Goal: Task Accomplishment & Management: Manage account settings

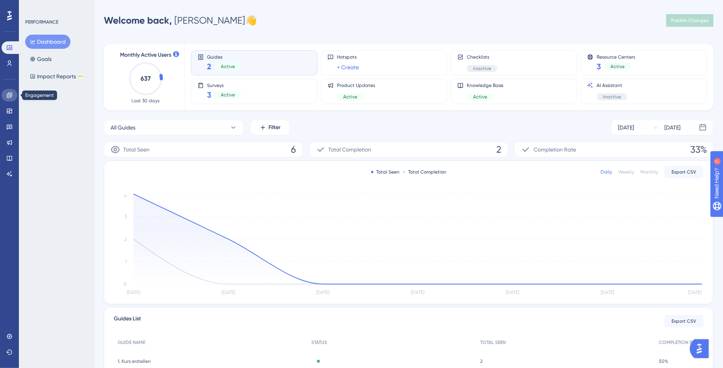
click at [13, 95] on link at bounding box center [10, 95] width 16 height 13
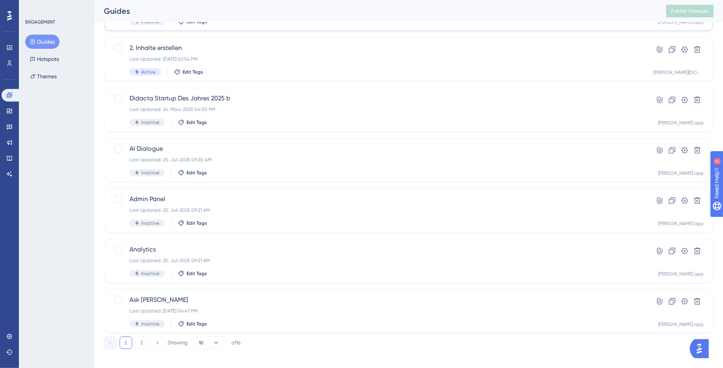
scroll to position [242, 0]
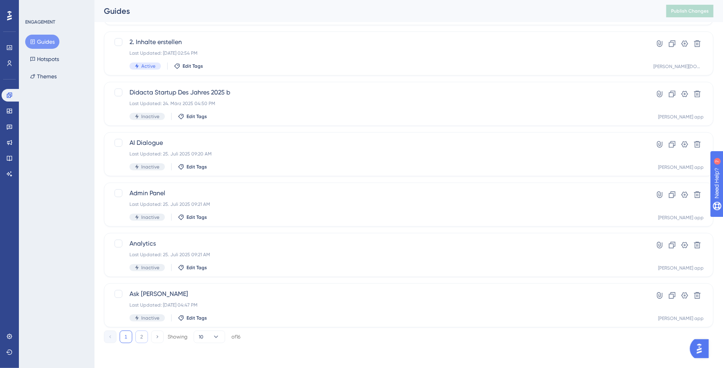
click at [137, 337] on button "2" at bounding box center [141, 337] width 13 height 13
click at [230, 164] on div "Active Edit Tags" at bounding box center [376, 166] width 495 height 7
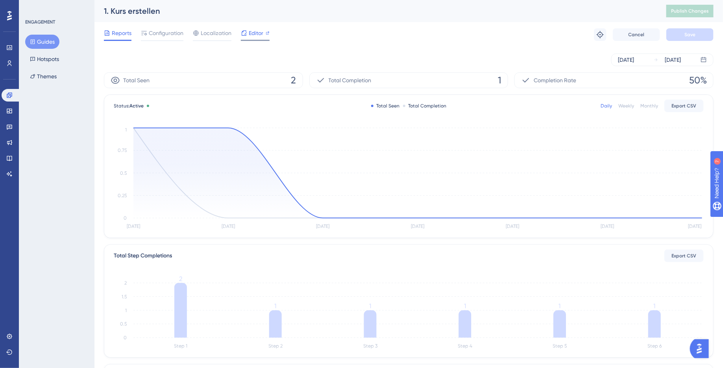
click at [250, 37] on span "Editor" at bounding box center [256, 32] width 15 height 9
click at [168, 35] on span "Configuration" at bounding box center [166, 32] width 35 height 9
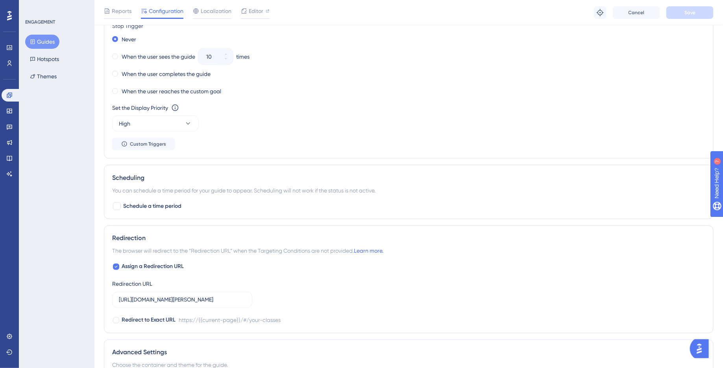
scroll to position [603, 0]
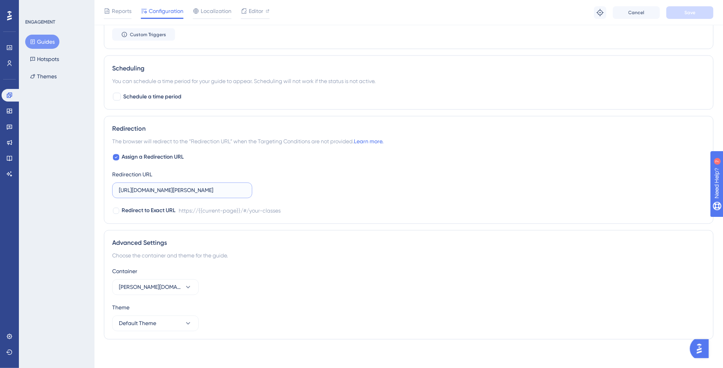
click at [227, 188] on input "https://app.brian.study/#/your-classes" at bounding box center [182, 190] width 127 height 9
click at [183, 316] on button "Default Theme" at bounding box center [155, 324] width 87 height 16
click at [315, 303] on div "Theme" at bounding box center [408, 307] width 593 height 9
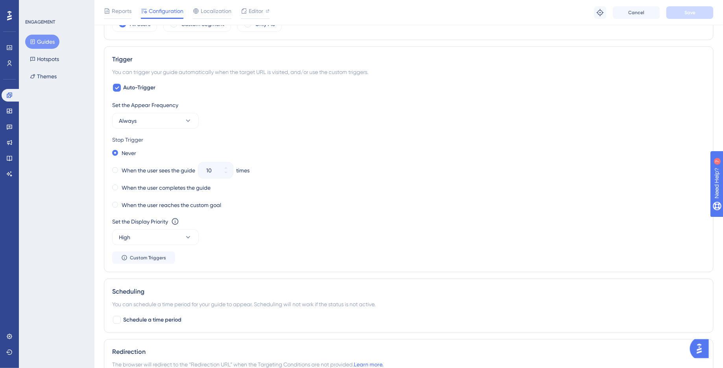
scroll to position [0, 0]
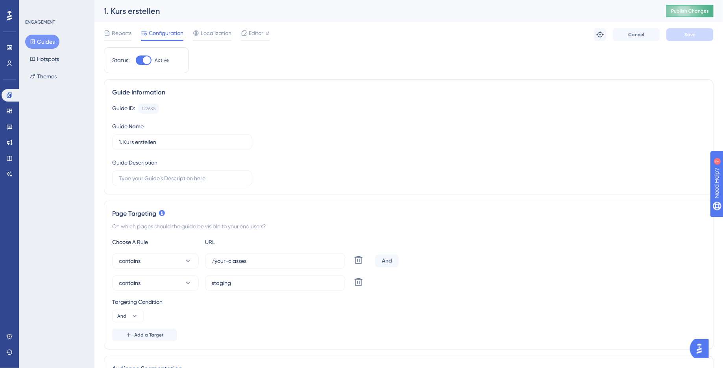
click at [691, 14] on span "Publish Changes" at bounding box center [690, 11] width 38 height 6
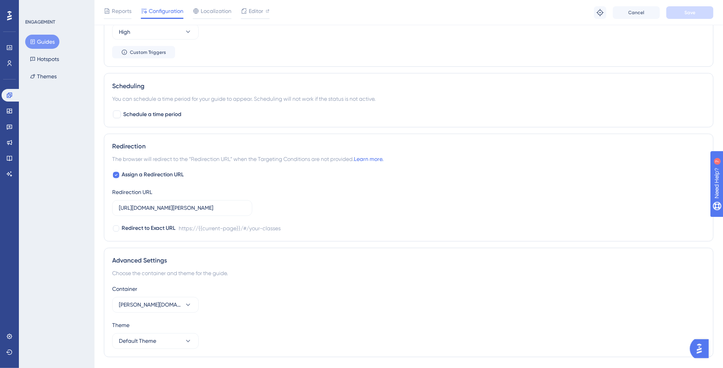
scroll to position [603, 0]
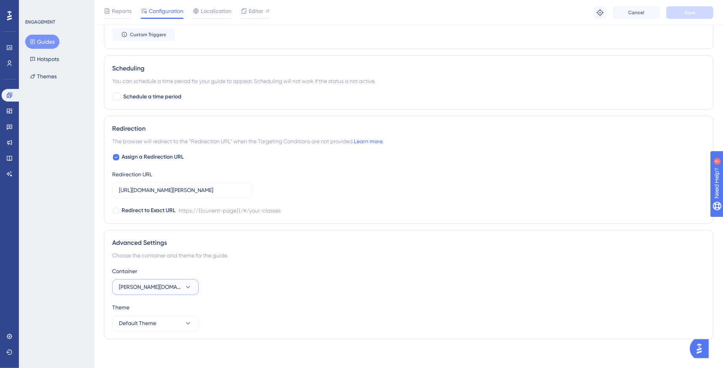
click at [174, 284] on button "Brian.study" at bounding box center [155, 287] width 87 height 16
click at [171, 309] on div "Brian app Brian app" at bounding box center [156, 311] width 64 height 16
click at [694, 14] on span "Save" at bounding box center [689, 12] width 11 height 6
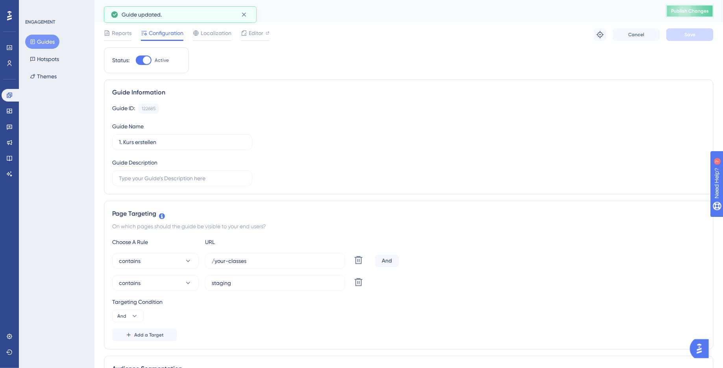
click at [694, 7] on button "Publish Changes" at bounding box center [689, 11] width 47 height 13
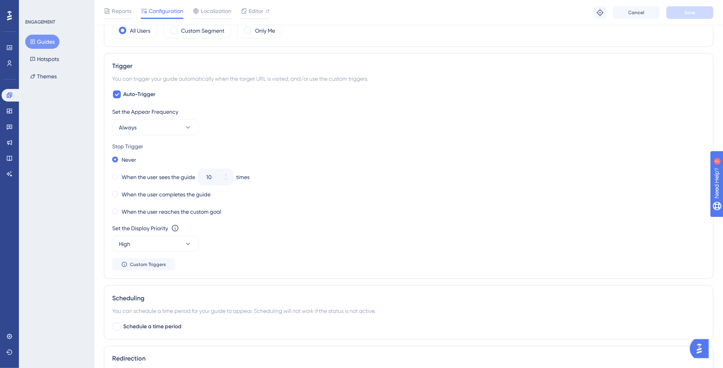
scroll to position [603, 0]
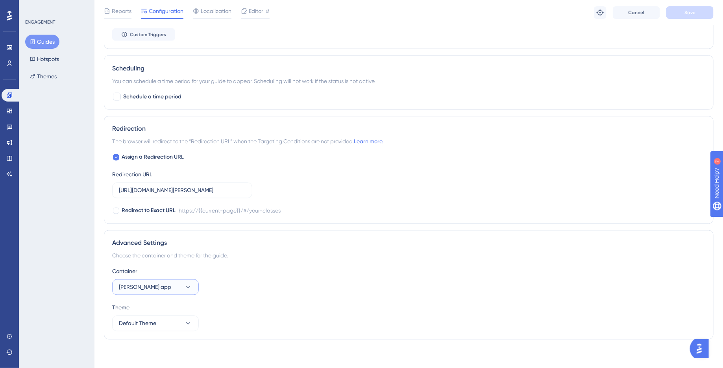
click at [185, 288] on icon at bounding box center [188, 287] width 8 height 8
click at [175, 335] on div "Brian.study Brian.study" at bounding box center [156, 343] width 64 height 16
click at [708, 18] on button "Save" at bounding box center [689, 12] width 47 height 13
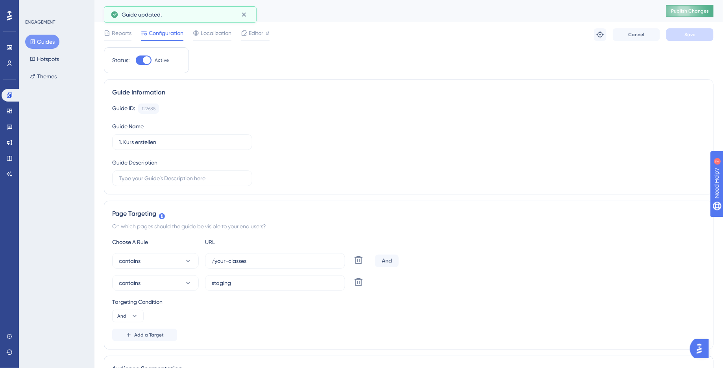
click at [701, 15] on button "Publish Changes" at bounding box center [689, 11] width 47 height 13
click at [37, 40] on button "Guides" at bounding box center [42, 42] width 34 height 14
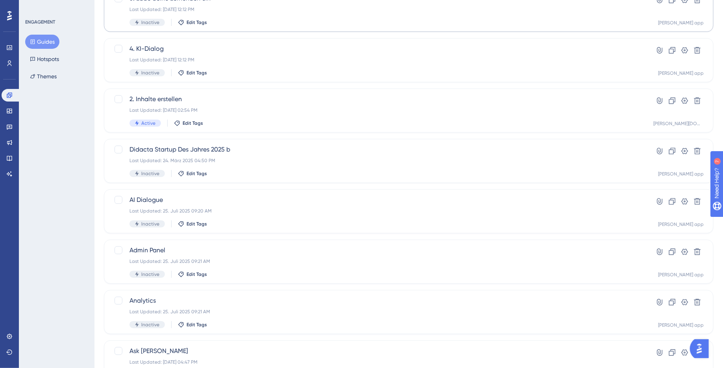
scroll to position [242, 0]
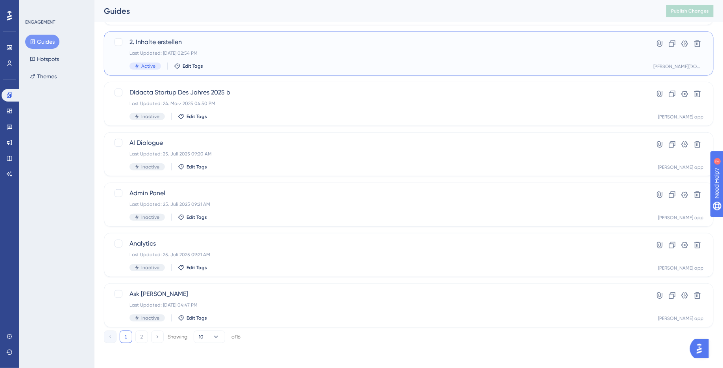
click at [259, 52] on div "Last Updated: 07. Aug. 2025 02:54 PM" at bounding box center [376, 53] width 495 height 6
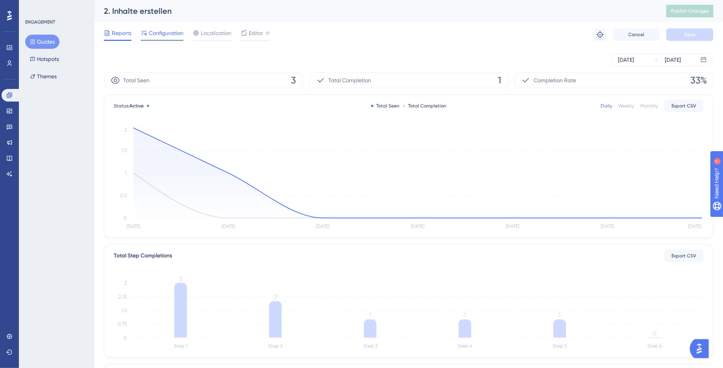
click at [167, 31] on span "Configuration" at bounding box center [166, 32] width 35 height 9
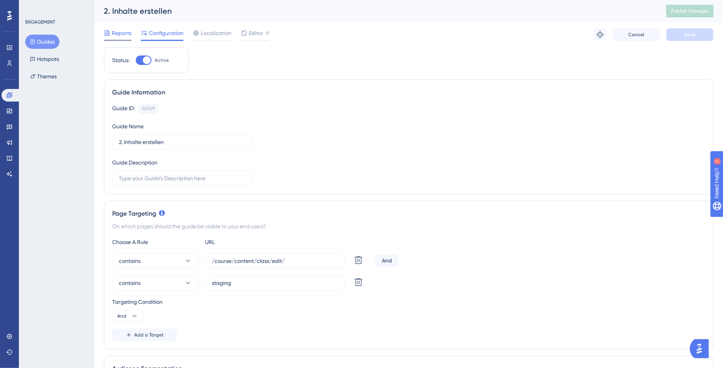
click at [111, 28] on div "Reports Configuration Localization Editor Troubleshoot Cancel Save" at bounding box center [409, 34] width 610 height 25
click at [124, 37] on span "Reports" at bounding box center [122, 32] width 20 height 9
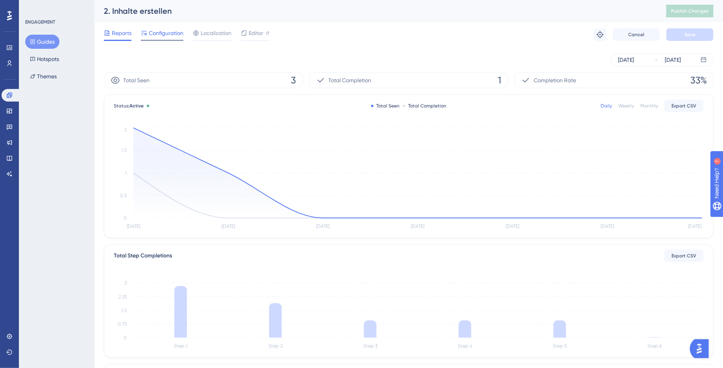
click at [160, 34] on span "Configuration" at bounding box center [166, 32] width 35 height 9
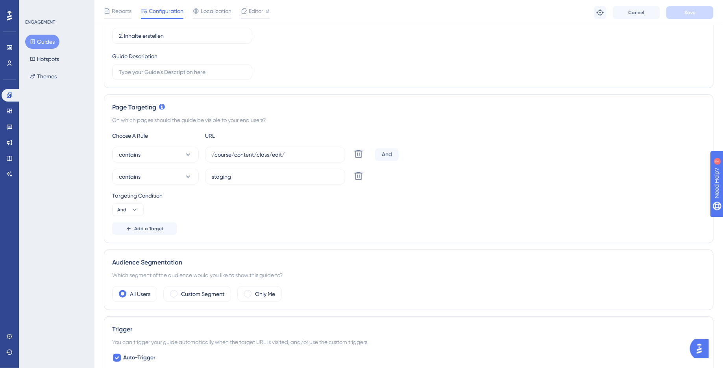
scroll to position [95, 0]
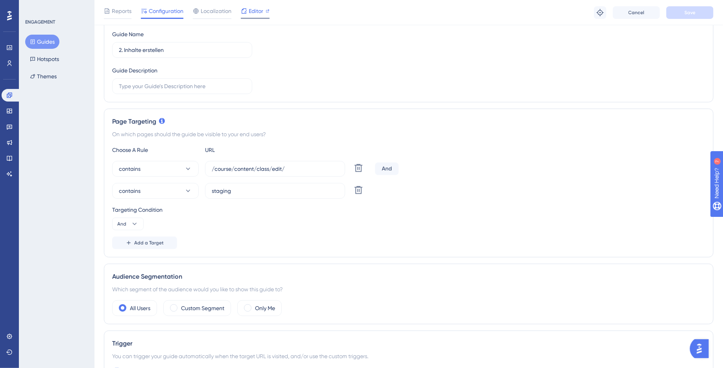
click at [256, 15] on span "Editor" at bounding box center [256, 10] width 15 height 9
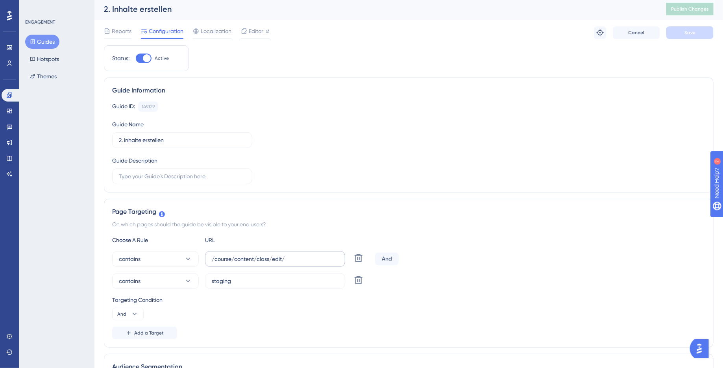
scroll to position [0, 0]
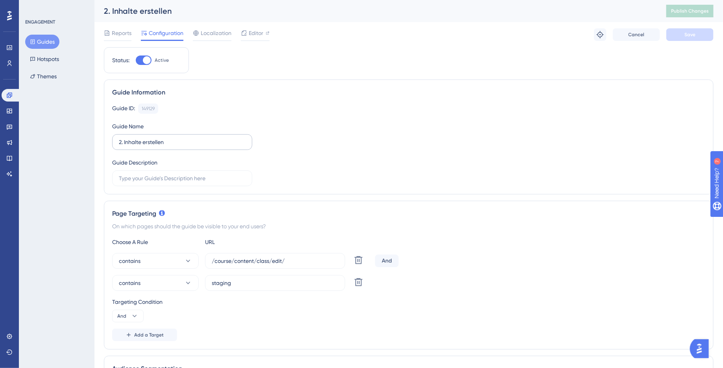
click at [169, 135] on label "2. Inhalte erstellen" at bounding box center [182, 142] width 140 height 16
click at [169, 138] on input "2. Inhalte erstellen" at bounding box center [182, 142] width 127 height 9
click at [189, 174] on input "text" at bounding box center [182, 178] width 127 height 9
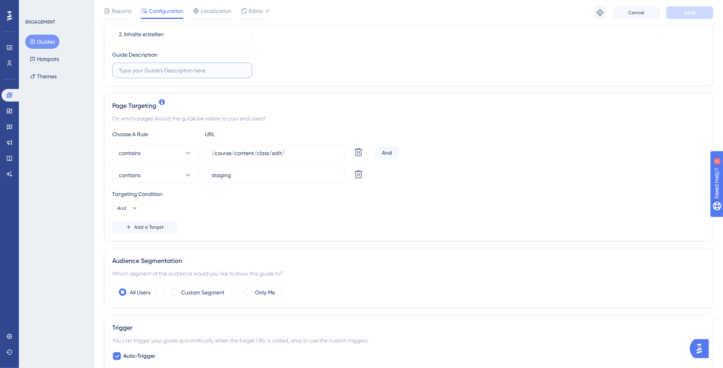
scroll to position [113, 0]
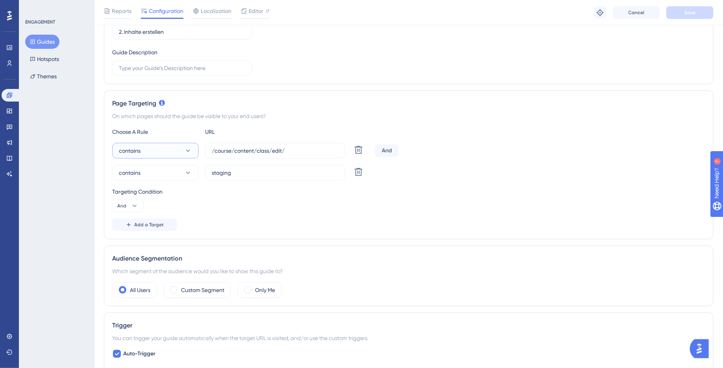
click at [166, 150] on button "contains" at bounding box center [155, 151] width 87 height 16
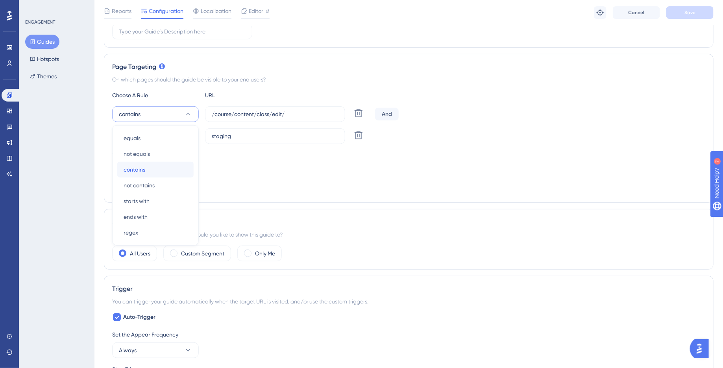
click at [171, 170] on div "contains contains" at bounding box center [156, 170] width 64 height 16
click at [276, 116] on input "/course/content/class/edit/" at bounding box center [275, 114] width 127 height 9
click at [272, 138] on input "staging" at bounding box center [275, 136] width 127 height 9
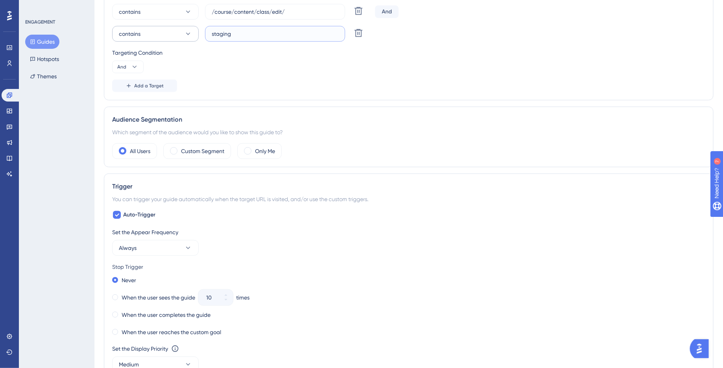
scroll to position [549, 0]
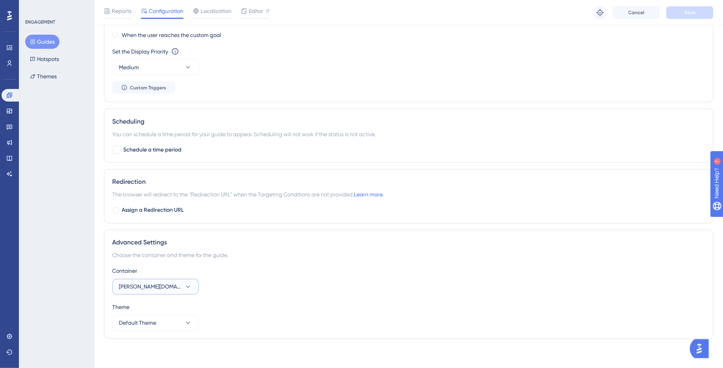
click at [160, 283] on button "Brian.study" at bounding box center [155, 287] width 87 height 16
click at [155, 306] on div "Brian app Brian app" at bounding box center [156, 311] width 64 height 16
click at [701, 12] on button "Save" at bounding box center [689, 12] width 47 height 13
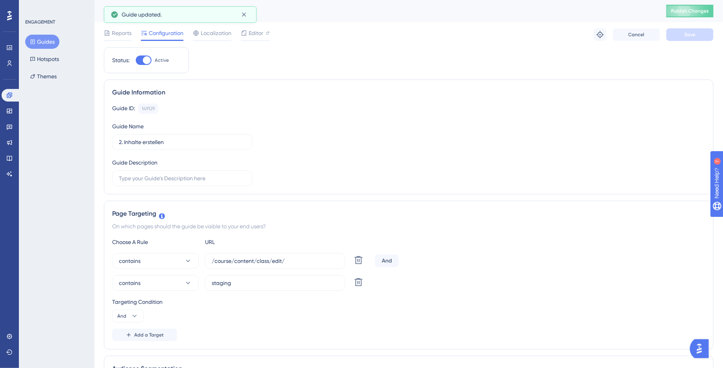
click at [691, 18] on div "2. Inhalte erstellen Publish Changes" at bounding box center [408, 11] width 628 height 22
click at [691, 13] on span "Publish Changes" at bounding box center [690, 11] width 38 height 6
click at [47, 39] on button "Guides" at bounding box center [42, 42] width 34 height 14
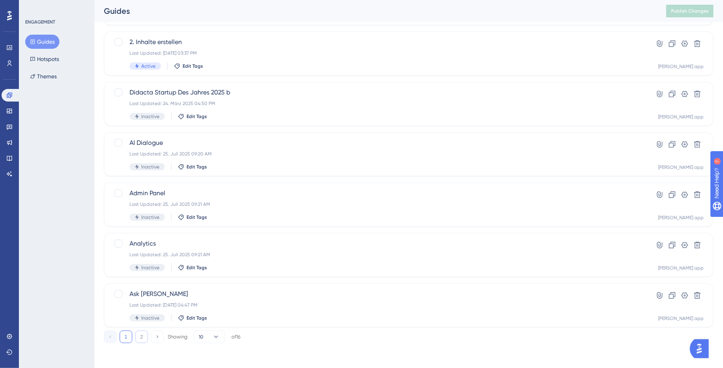
click at [137, 338] on button "2" at bounding box center [141, 337] width 13 height 13
click at [219, 157] on div "1. Kurs erstellen Last Updated: 12. Aug. 2025 03:27 PM Active Edit Tags" at bounding box center [376, 154] width 495 height 32
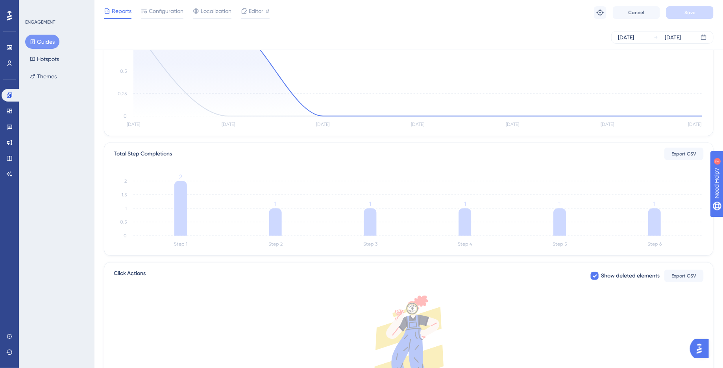
scroll to position [6, 0]
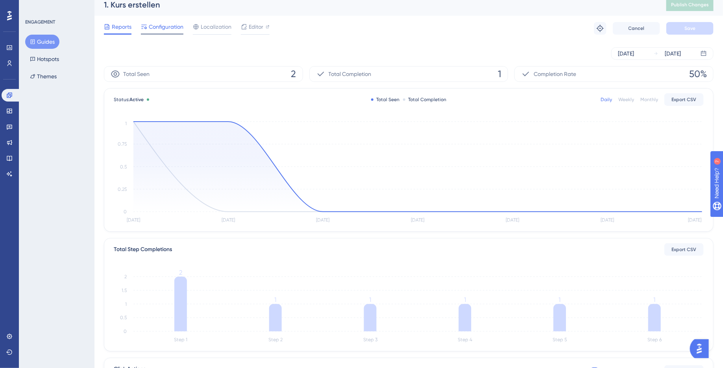
click at [172, 31] on div "Configuration" at bounding box center [162, 28] width 43 height 13
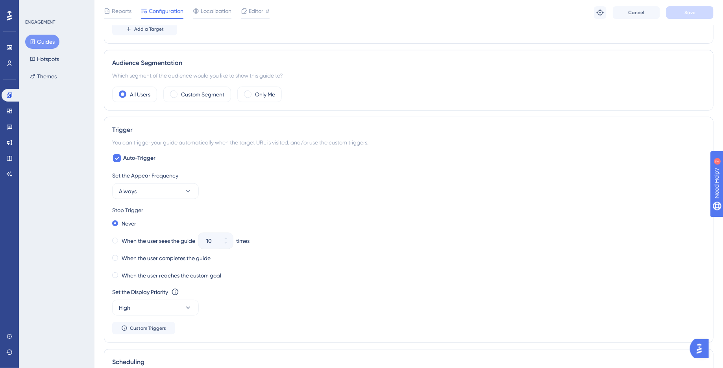
scroll to position [603, 0]
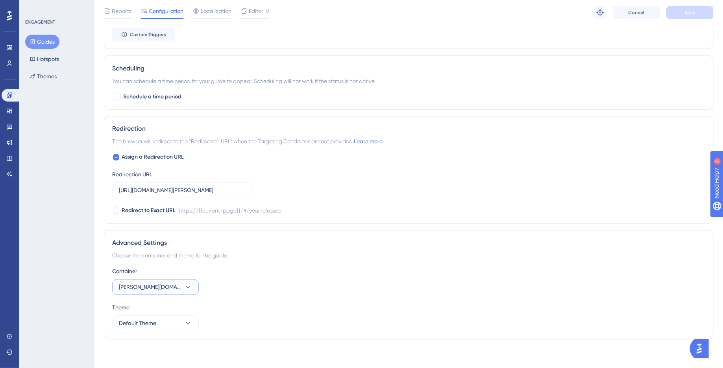
click at [173, 283] on button "Brian.study" at bounding box center [155, 287] width 87 height 16
click at [161, 309] on div "Brian app Brian app" at bounding box center [156, 311] width 64 height 16
click at [701, 15] on button "Save" at bounding box center [689, 12] width 47 height 13
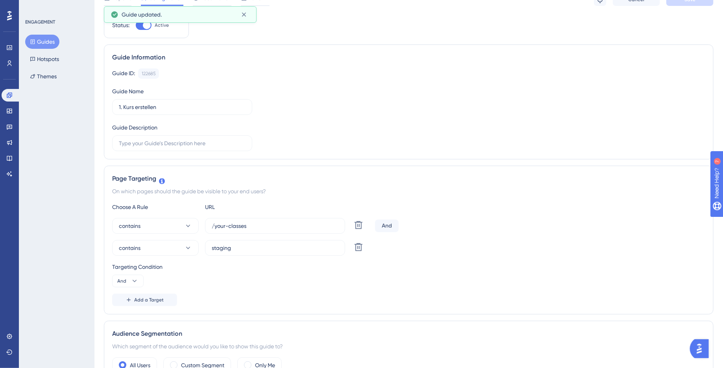
scroll to position [0, 0]
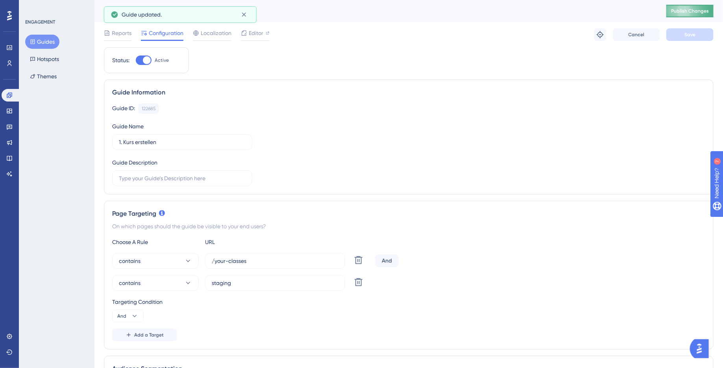
click at [686, 11] on span "Publish Changes" at bounding box center [690, 11] width 38 height 6
click at [252, 29] on span "Editor" at bounding box center [256, 32] width 15 height 9
click at [144, 58] on div at bounding box center [147, 60] width 8 height 8
click at [136, 60] on input "Active" at bounding box center [135, 60] width 0 height 0
checkbox input "false"
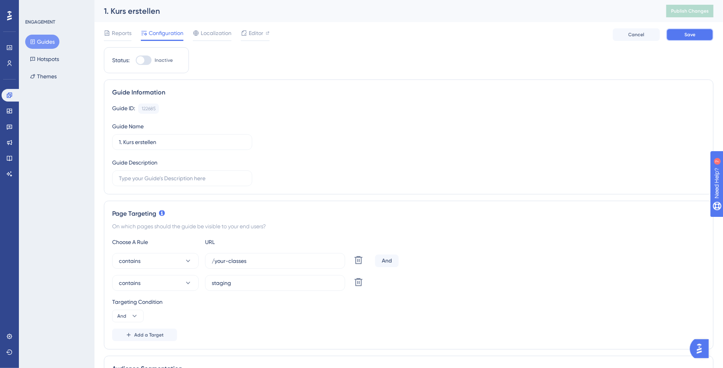
click at [695, 35] on button "Save" at bounding box center [689, 34] width 47 height 13
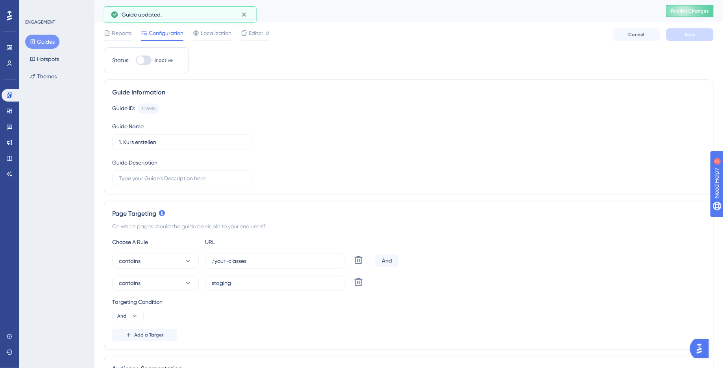
click at [43, 42] on button "Guides" at bounding box center [42, 42] width 34 height 14
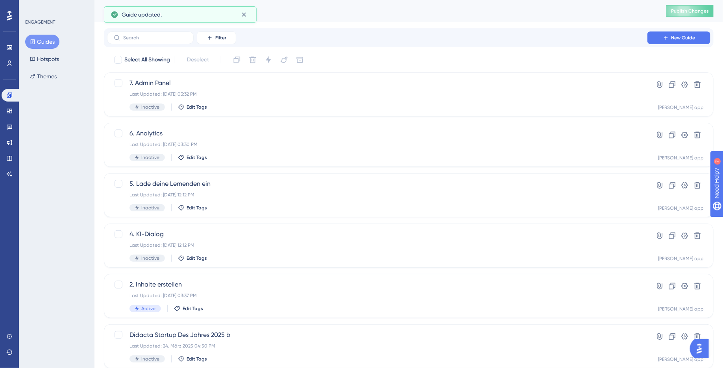
scroll to position [242, 0]
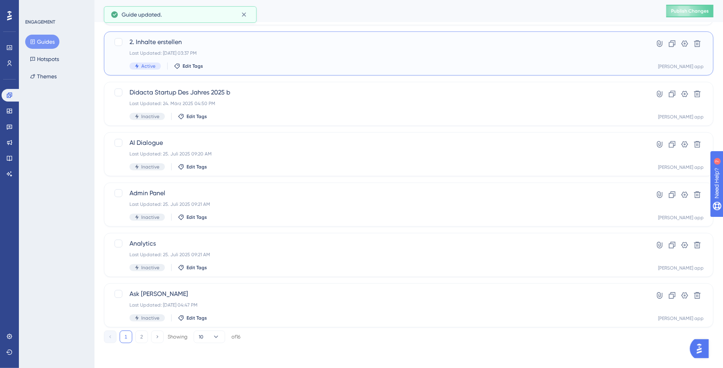
click at [240, 63] on div "Active Edit Tags" at bounding box center [376, 66] width 495 height 7
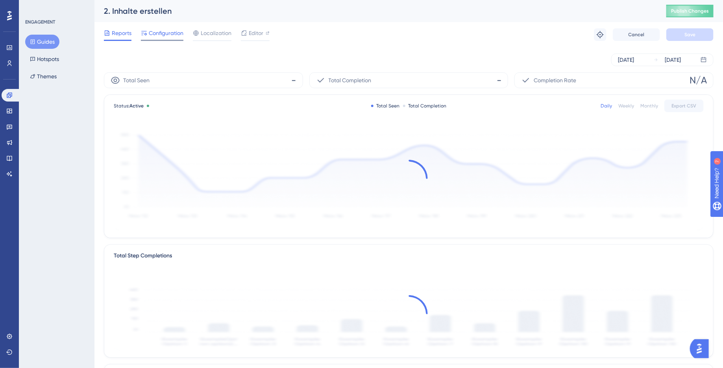
click at [168, 33] on span "Configuration" at bounding box center [166, 32] width 35 height 9
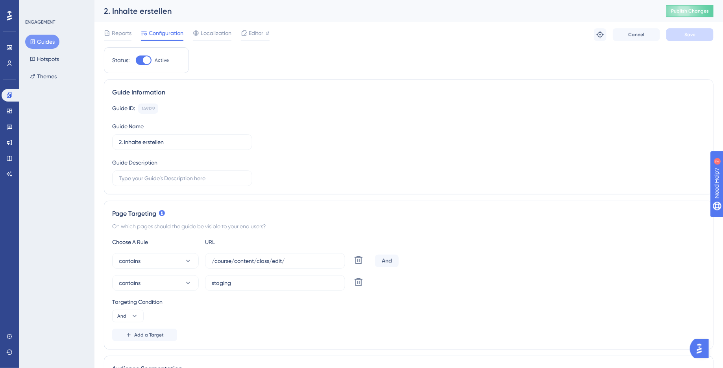
click at [143, 63] on div at bounding box center [144, 59] width 16 height 9
click at [136, 61] on input "Active" at bounding box center [135, 60] width 0 height 0
checkbox input "false"
click at [675, 29] on button "Save" at bounding box center [689, 34] width 47 height 13
click at [686, 13] on button "Publish Changes" at bounding box center [689, 11] width 47 height 13
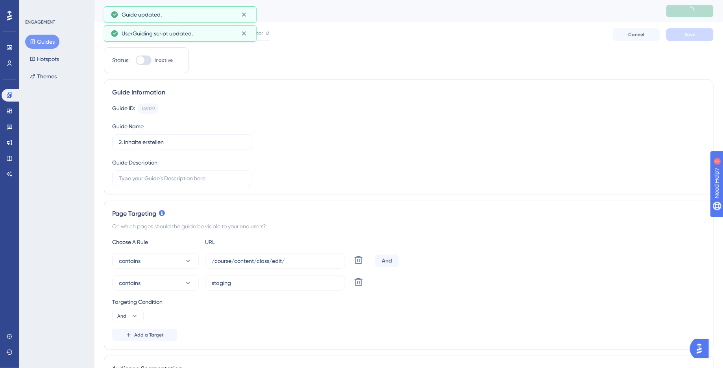
click at [38, 42] on button "Guides" at bounding box center [42, 42] width 34 height 14
